Goal: Transaction & Acquisition: Purchase product/service

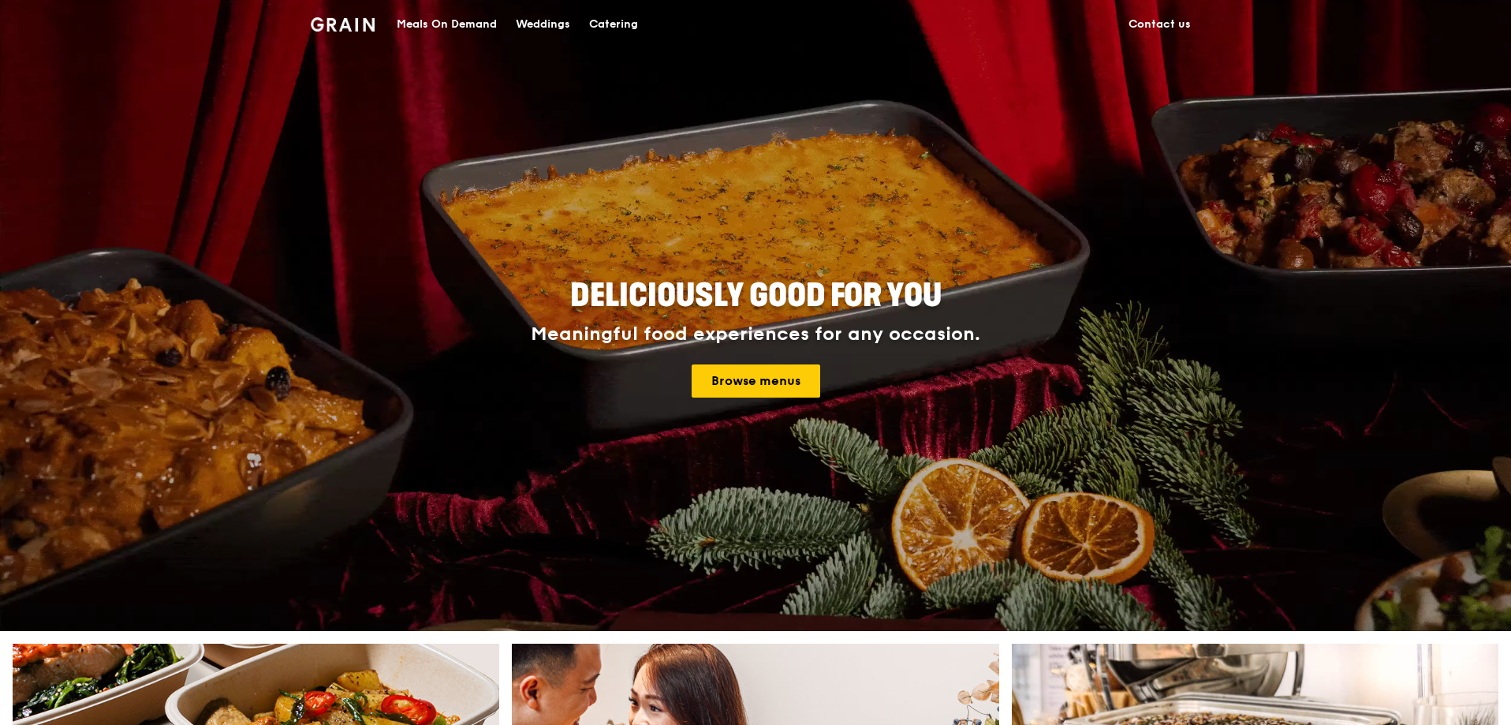
click at [622, 24] on div "Catering" at bounding box center [613, 24] width 49 height 47
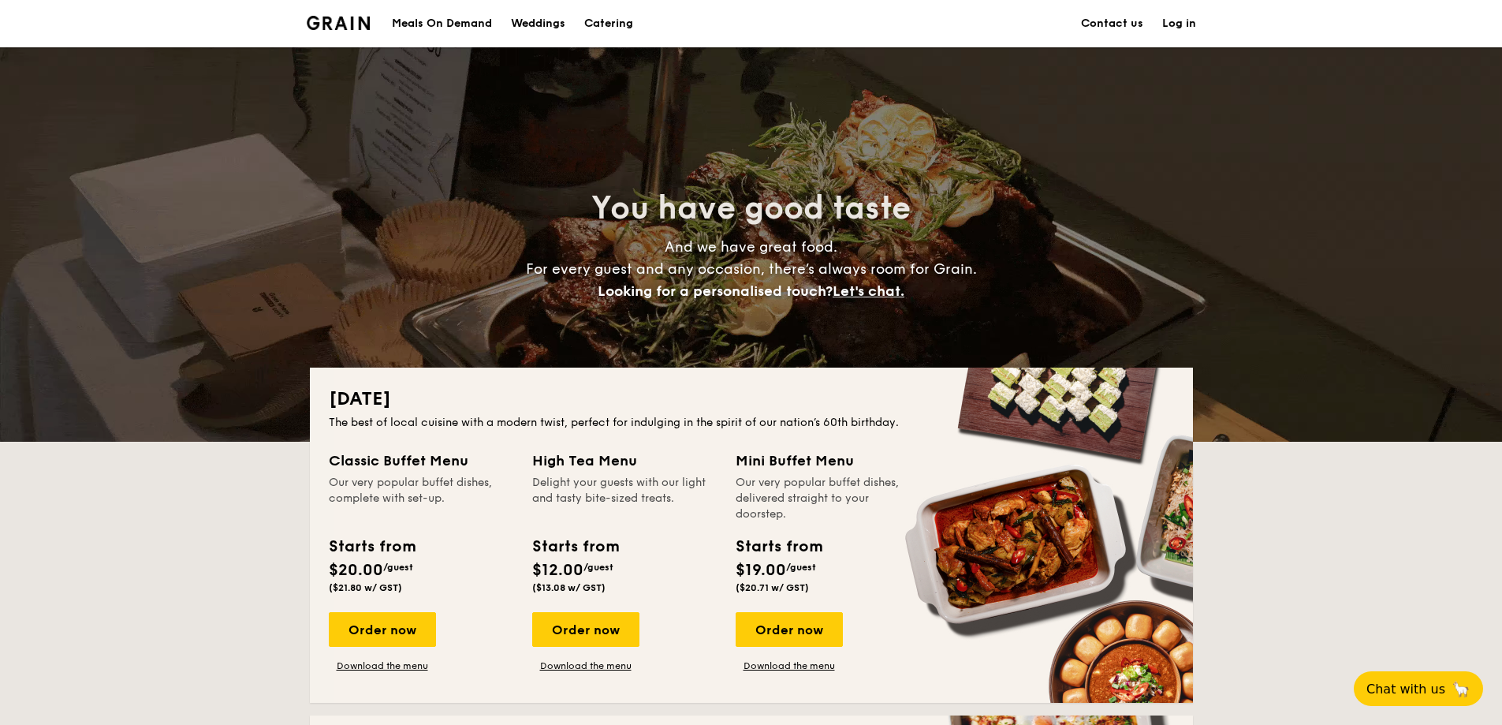
click at [468, 24] on div "Meals On Demand" at bounding box center [442, 23] width 100 height 47
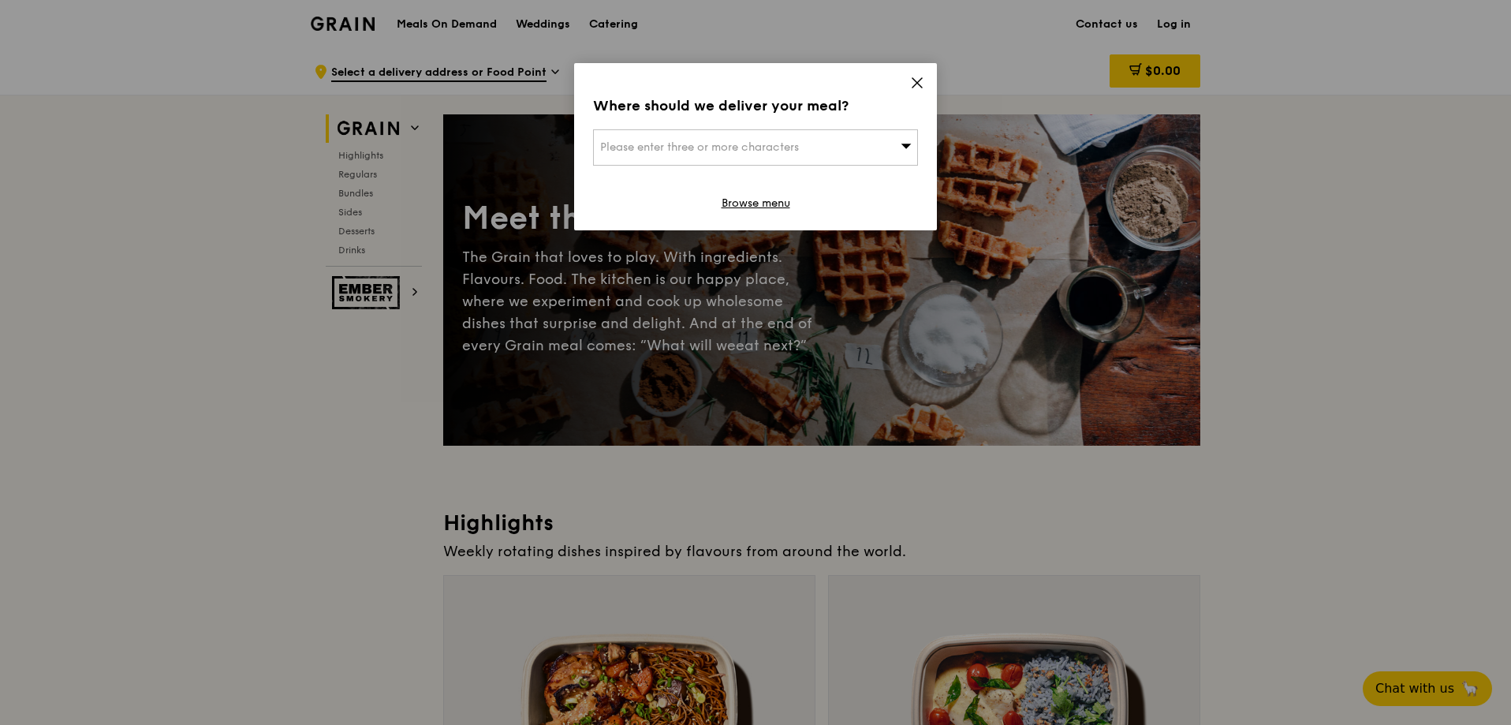
click at [920, 82] on icon at bounding box center [917, 83] width 14 height 14
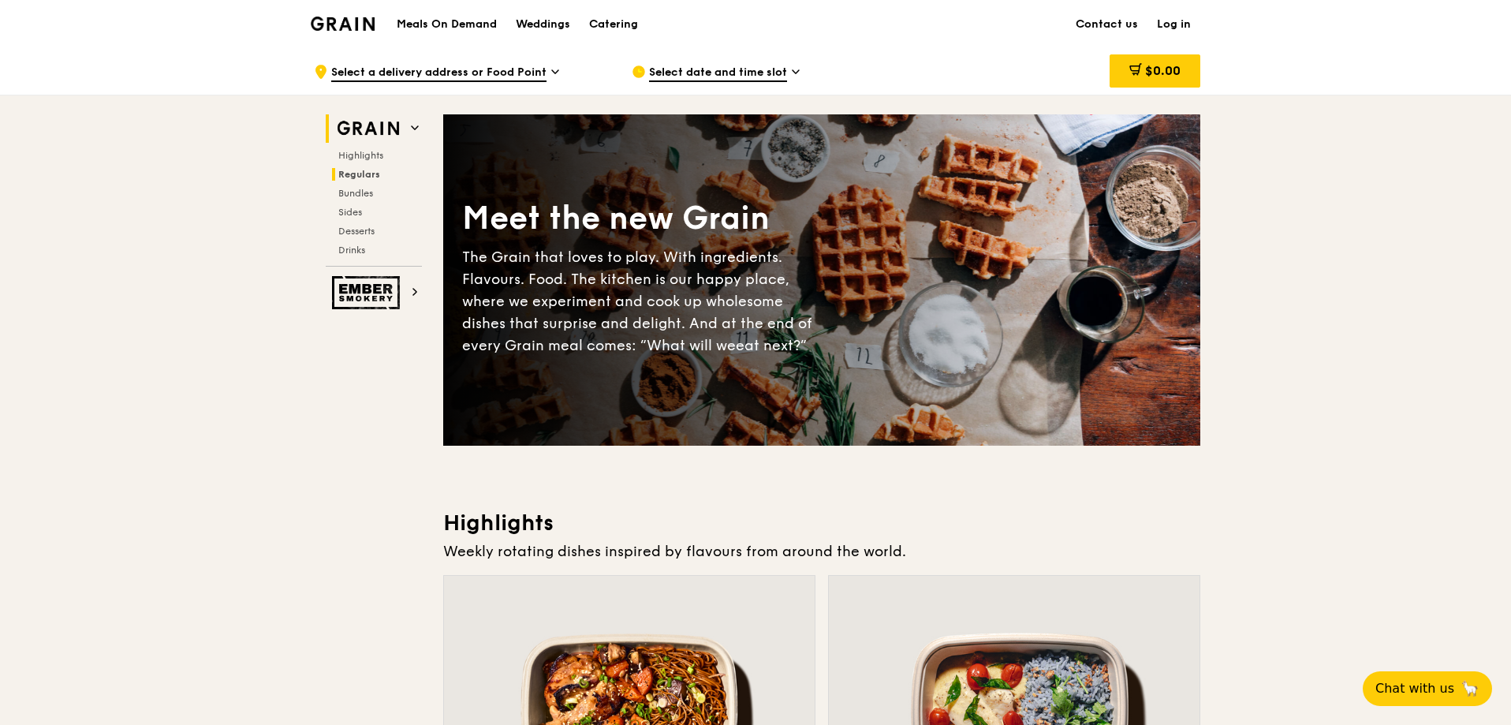
click at [365, 174] on span "Regulars" at bounding box center [359, 174] width 42 height 11
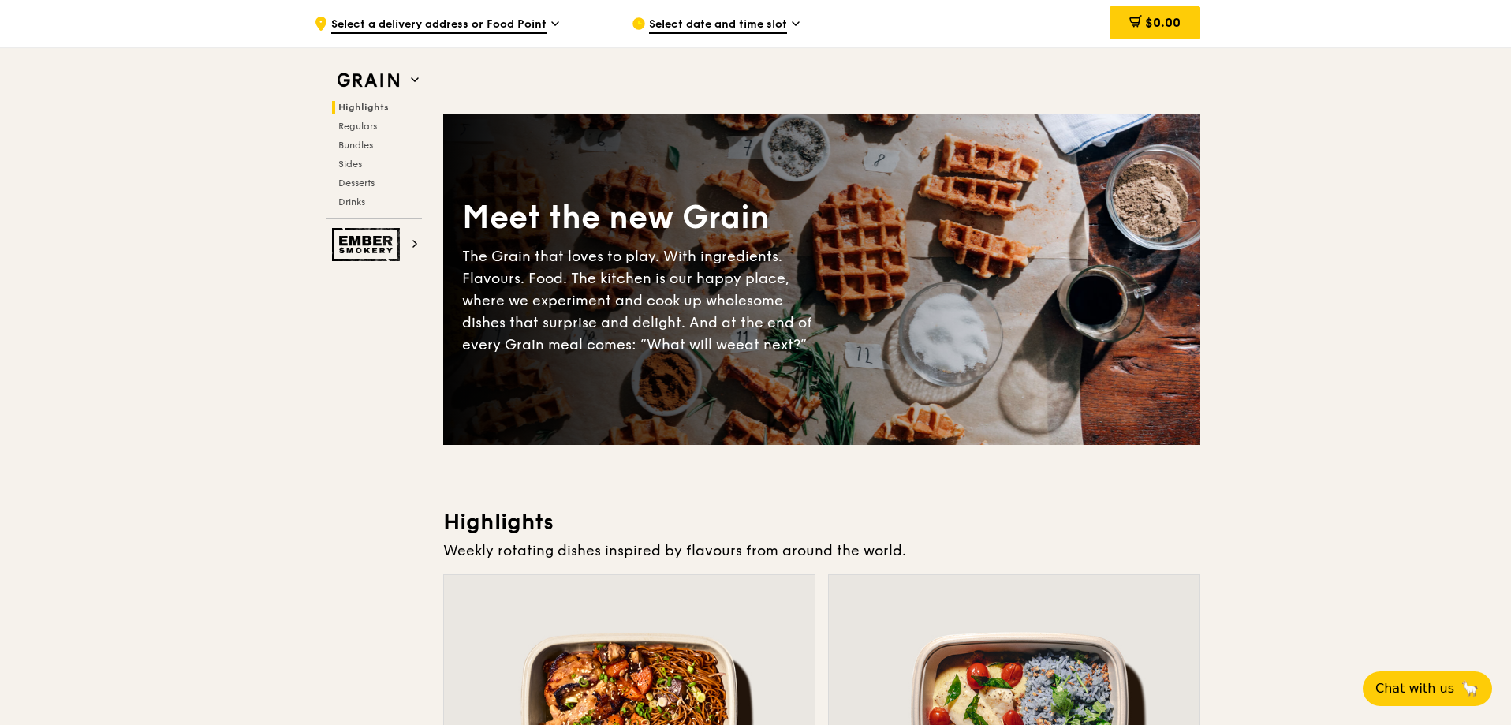
scroll to position [237, 0]
